Goal: Task Accomplishment & Management: Use online tool/utility

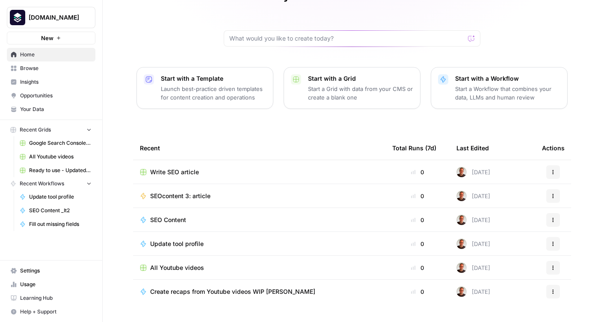
scroll to position [71, 0]
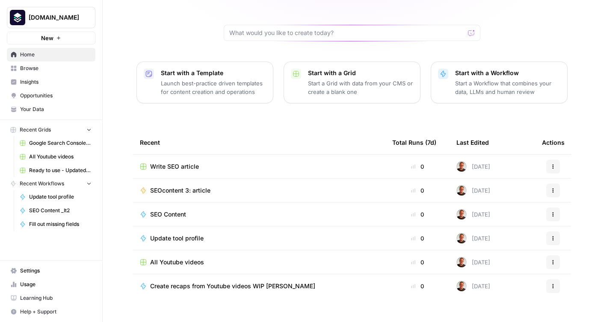
click at [177, 258] on span "All Youtube videos" at bounding box center [177, 262] width 54 height 9
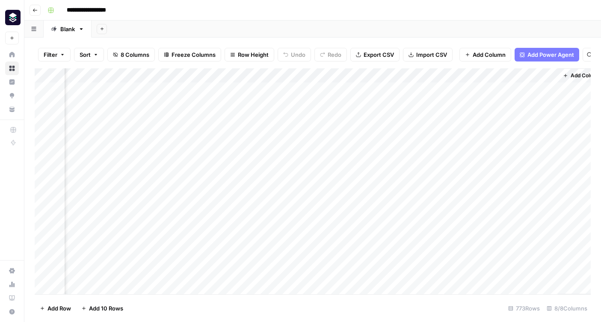
scroll to position [0, 138]
click at [445, 162] on div "Add Column" at bounding box center [313, 181] width 556 height 226
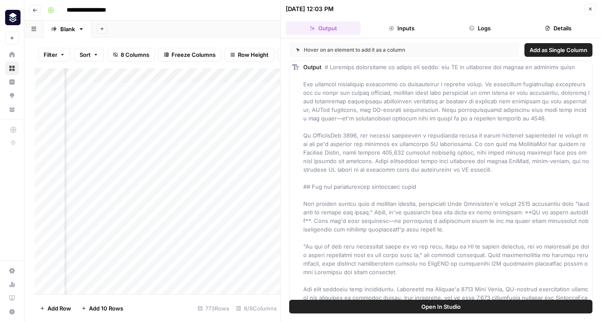
click at [591, 8] on icon "button" at bounding box center [590, 9] width 3 height 3
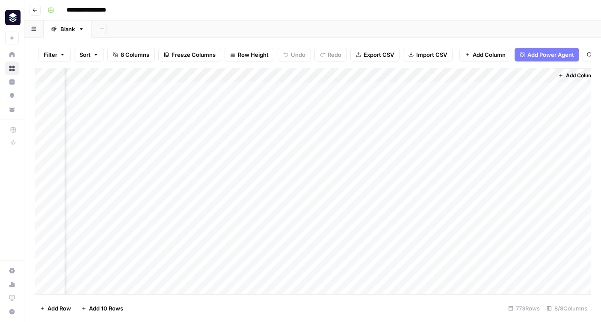
scroll to position [0, 138]
click at [34, 10] on icon "button" at bounding box center [35, 10] width 5 height 5
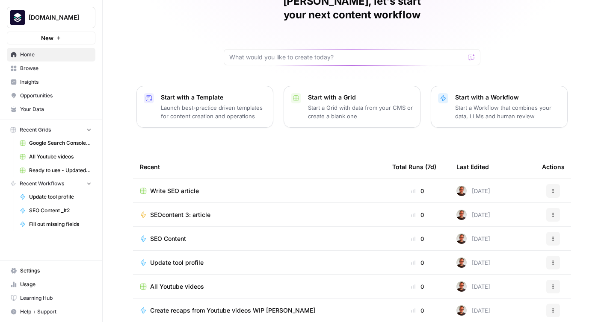
scroll to position [71, 0]
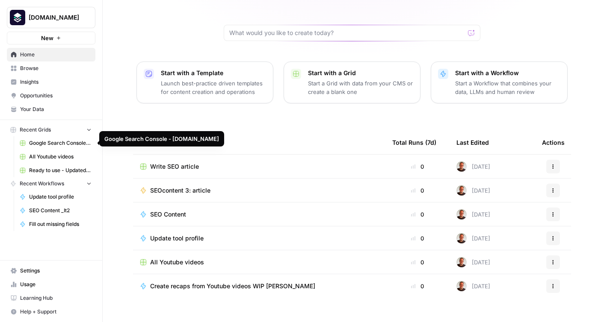
click at [32, 71] on span "Browse" at bounding box center [55, 69] width 71 height 8
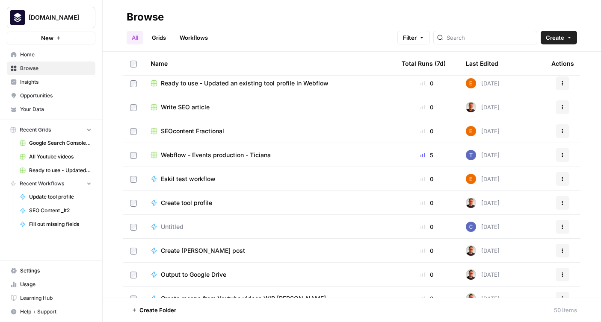
scroll to position [354, 0]
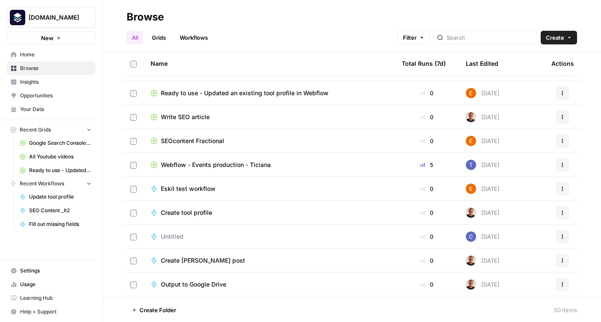
click at [193, 143] on span "SEOcontent Fractional" at bounding box center [192, 141] width 63 height 9
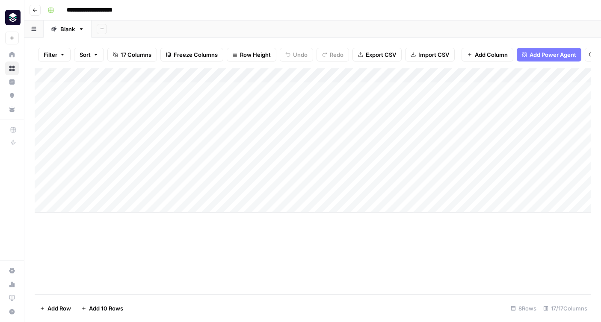
click at [221, 74] on div "Add Column" at bounding box center [313, 140] width 556 height 145
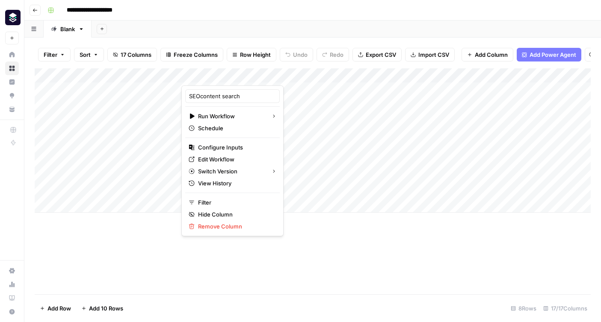
click at [303, 247] on div "Add Column" at bounding box center [313, 181] width 556 height 226
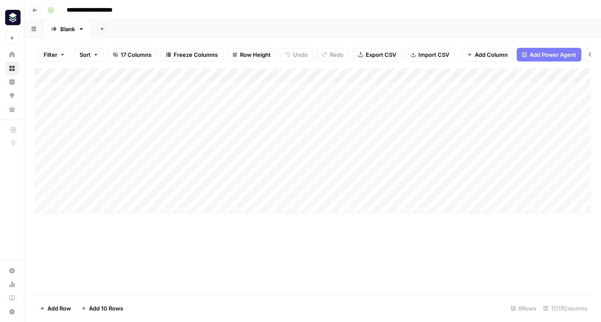
click at [208, 78] on div "Add Column" at bounding box center [313, 140] width 556 height 145
click at [322, 280] on div "Add Column" at bounding box center [313, 181] width 556 height 226
click at [380, 76] on div "Add Column" at bounding box center [313, 140] width 556 height 145
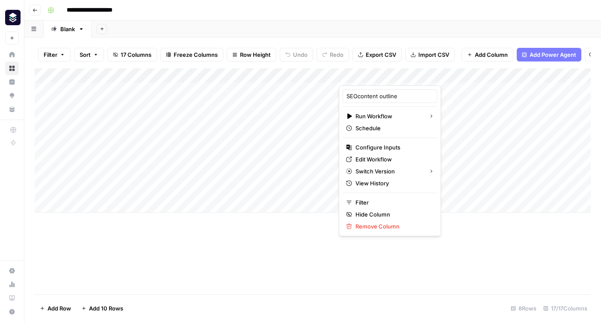
click at [281, 271] on div "Add Column" at bounding box center [313, 181] width 556 height 226
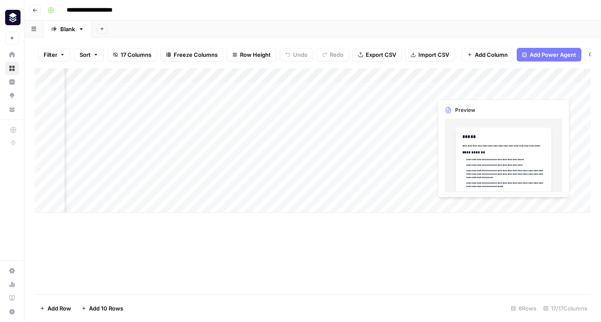
scroll to position [0, 148]
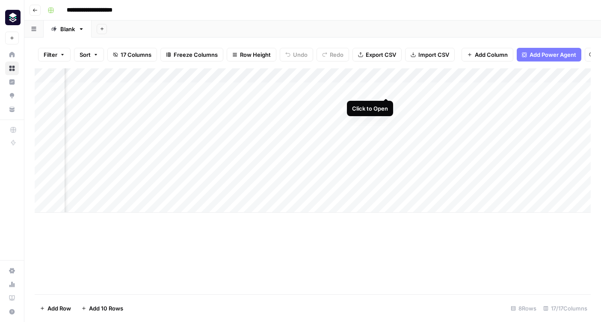
click at [385, 89] on div "Add Column" at bounding box center [313, 140] width 556 height 145
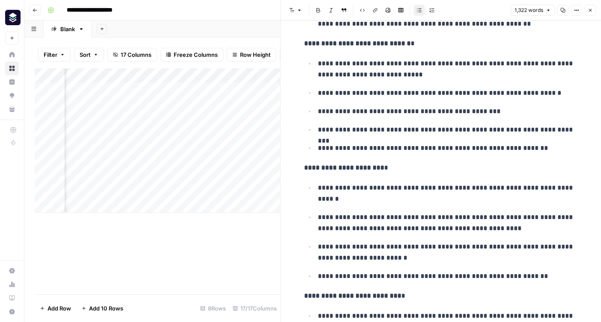
scroll to position [2302, 0]
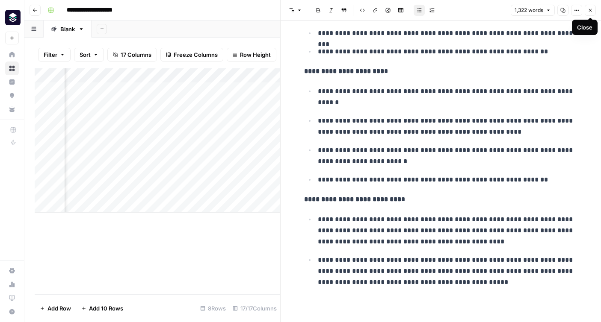
click at [591, 9] on icon "button" at bounding box center [590, 10] width 5 height 5
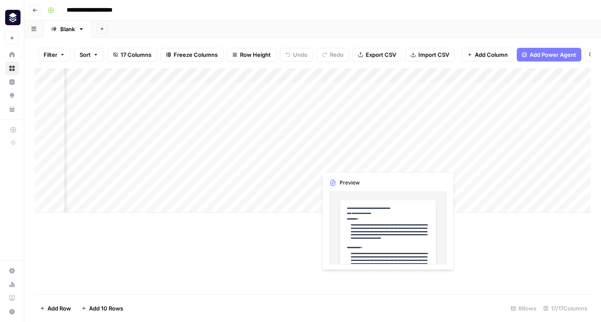
click at [357, 164] on div "Add Column" at bounding box center [313, 140] width 556 height 145
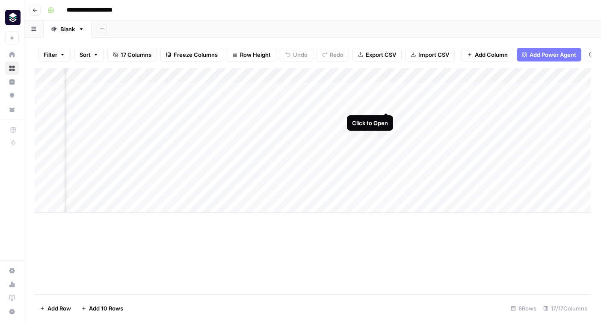
click at [387, 106] on div "Add Column" at bounding box center [313, 140] width 556 height 145
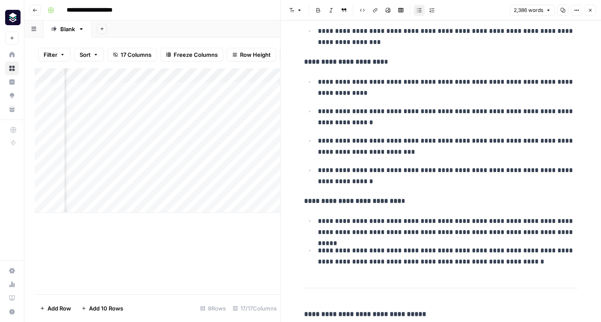
scroll to position [5022, 0]
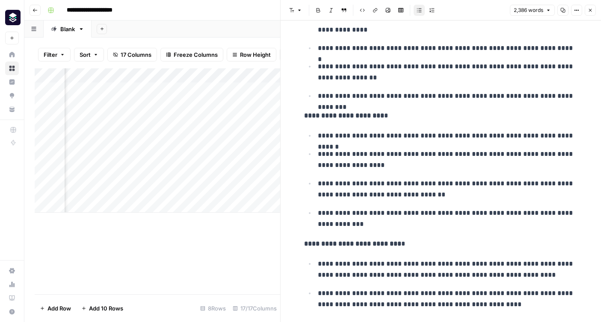
click at [591, 9] on icon "button" at bounding box center [590, 10] width 5 height 5
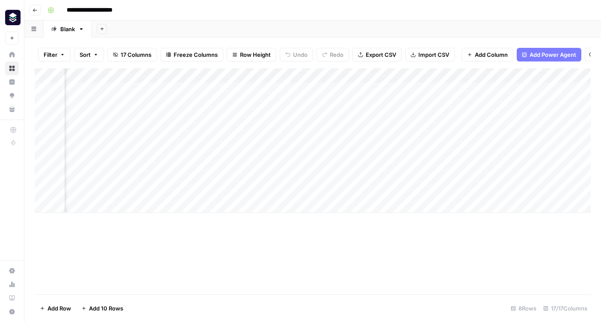
click at [421, 77] on div "Add Column" at bounding box center [313, 140] width 556 height 145
click at [469, 17] on div "**********" at bounding box center [318, 10] width 548 height 14
click at [454, 89] on div "Add Column" at bounding box center [313, 140] width 556 height 145
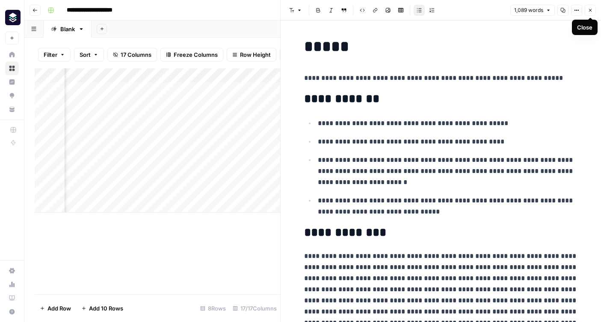
click at [593, 13] on button "Close" at bounding box center [590, 10] width 11 height 11
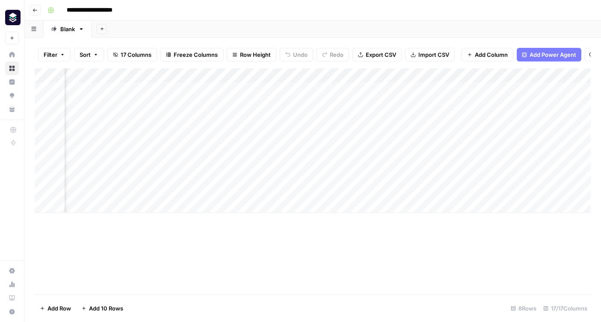
scroll to position [0, 937]
click at [480, 133] on div "Add Column" at bounding box center [313, 140] width 556 height 145
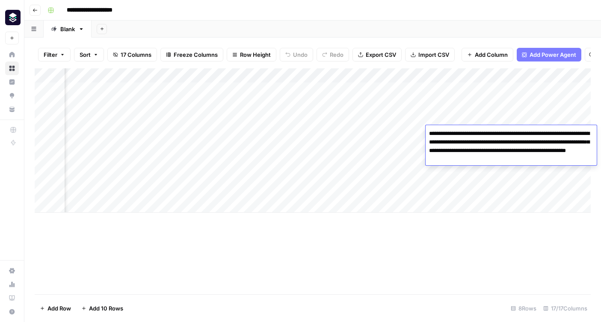
click at [449, 286] on div "Add Column" at bounding box center [313, 181] width 556 height 226
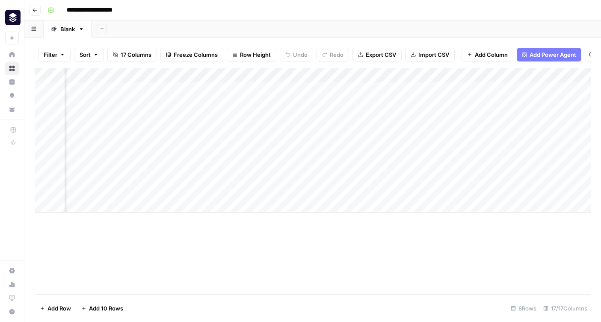
scroll to position [0, 721]
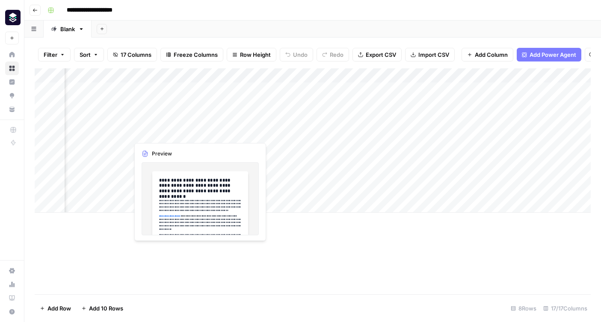
click at [193, 133] on div "Add Column" at bounding box center [313, 140] width 556 height 145
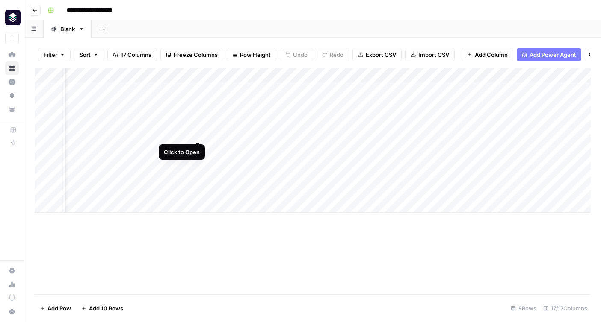
click at [198, 135] on div "Add Column" at bounding box center [313, 140] width 556 height 145
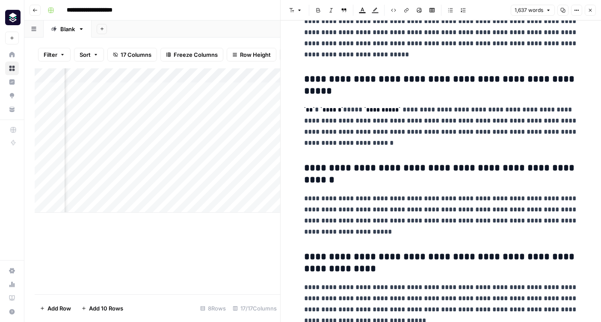
scroll to position [2806, 0]
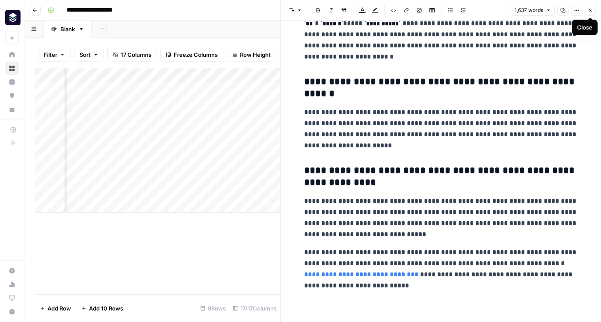
click at [593, 11] on button "Close" at bounding box center [590, 10] width 11 height 11
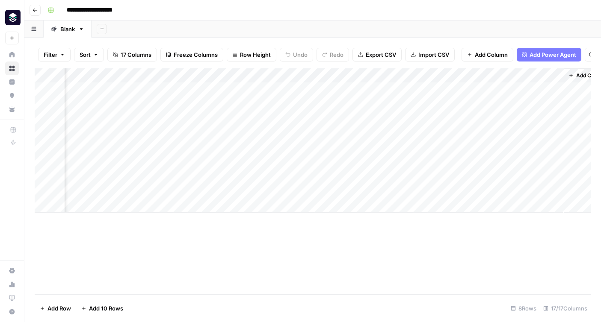
scroll to position [0, 1008]
